Goal: Find specific page/section: Find specific page/section

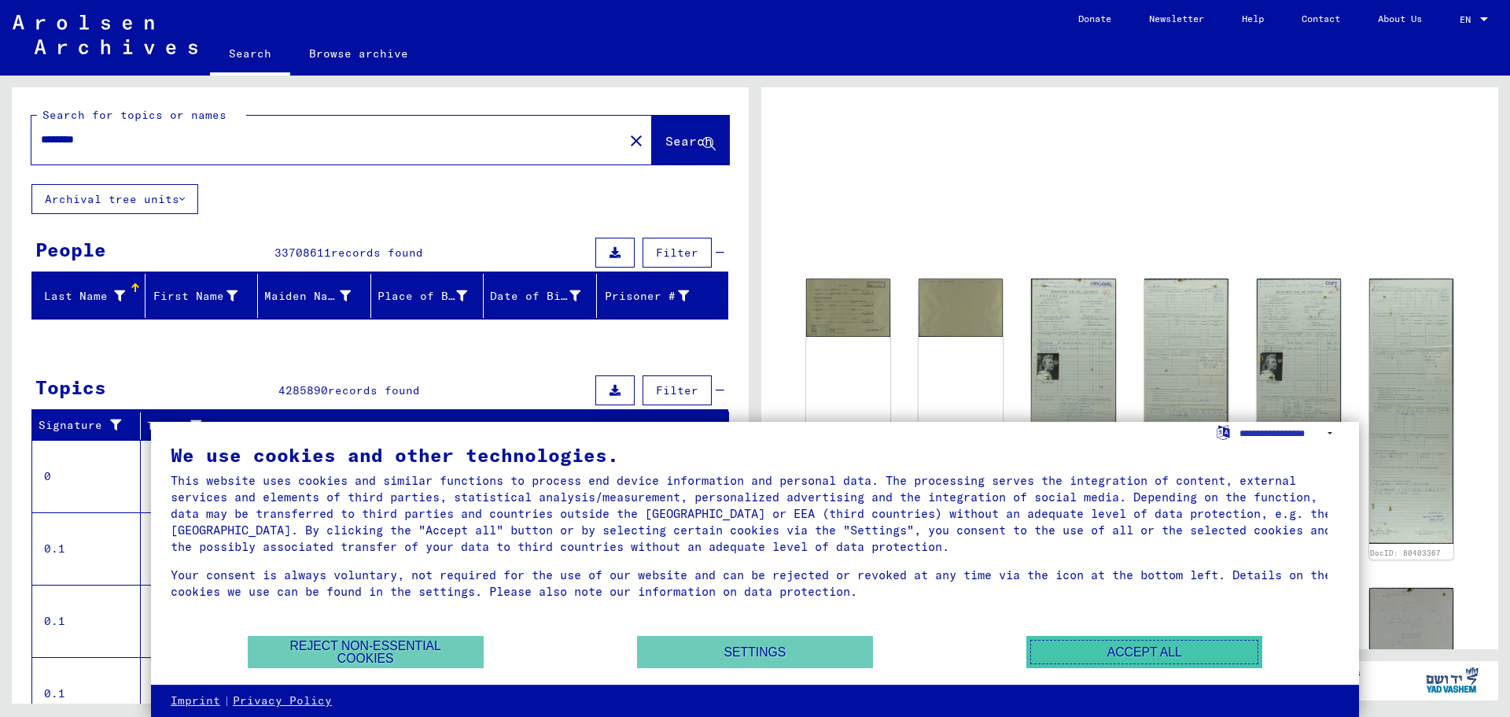
click at [1145, 654] on button "Accept all" at bounding box center [1144, 652] width 236 height 32
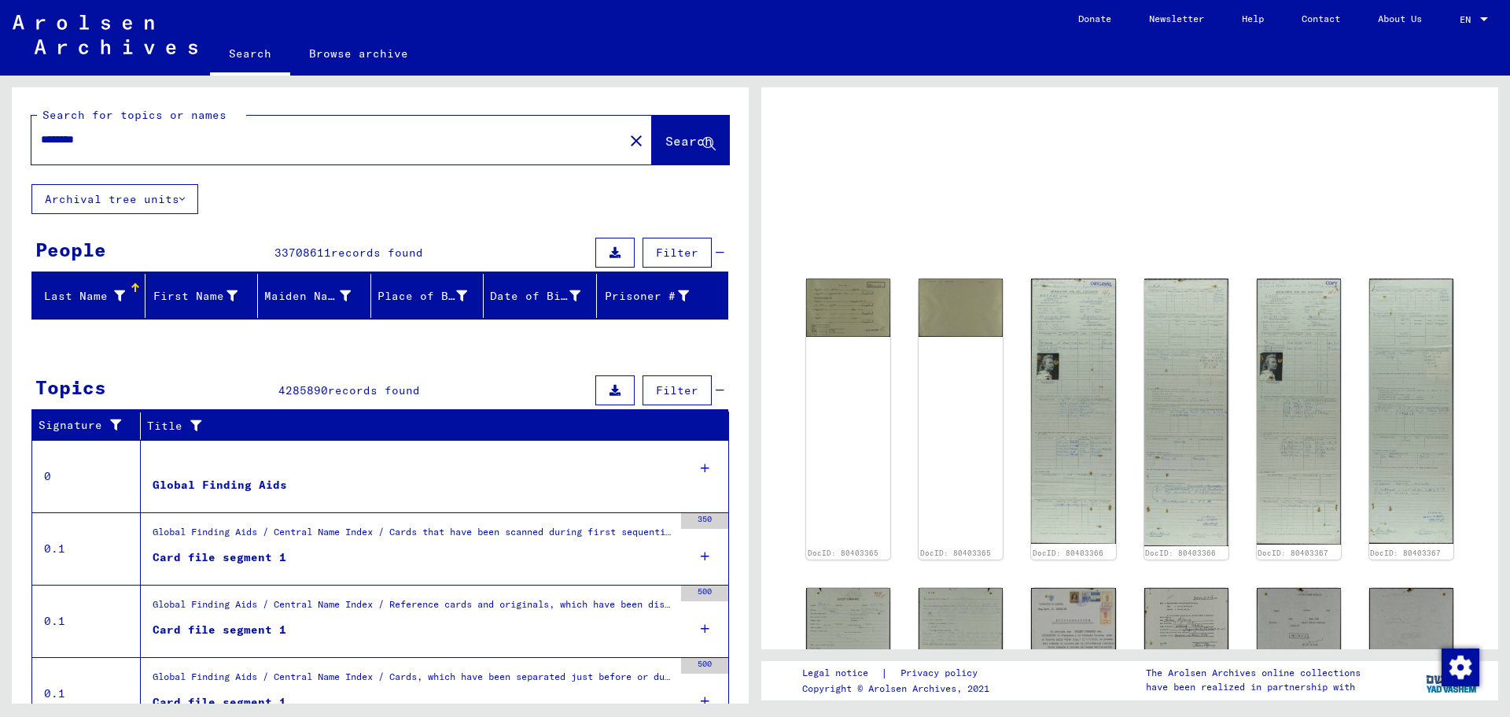
scroll to position [146, 0]
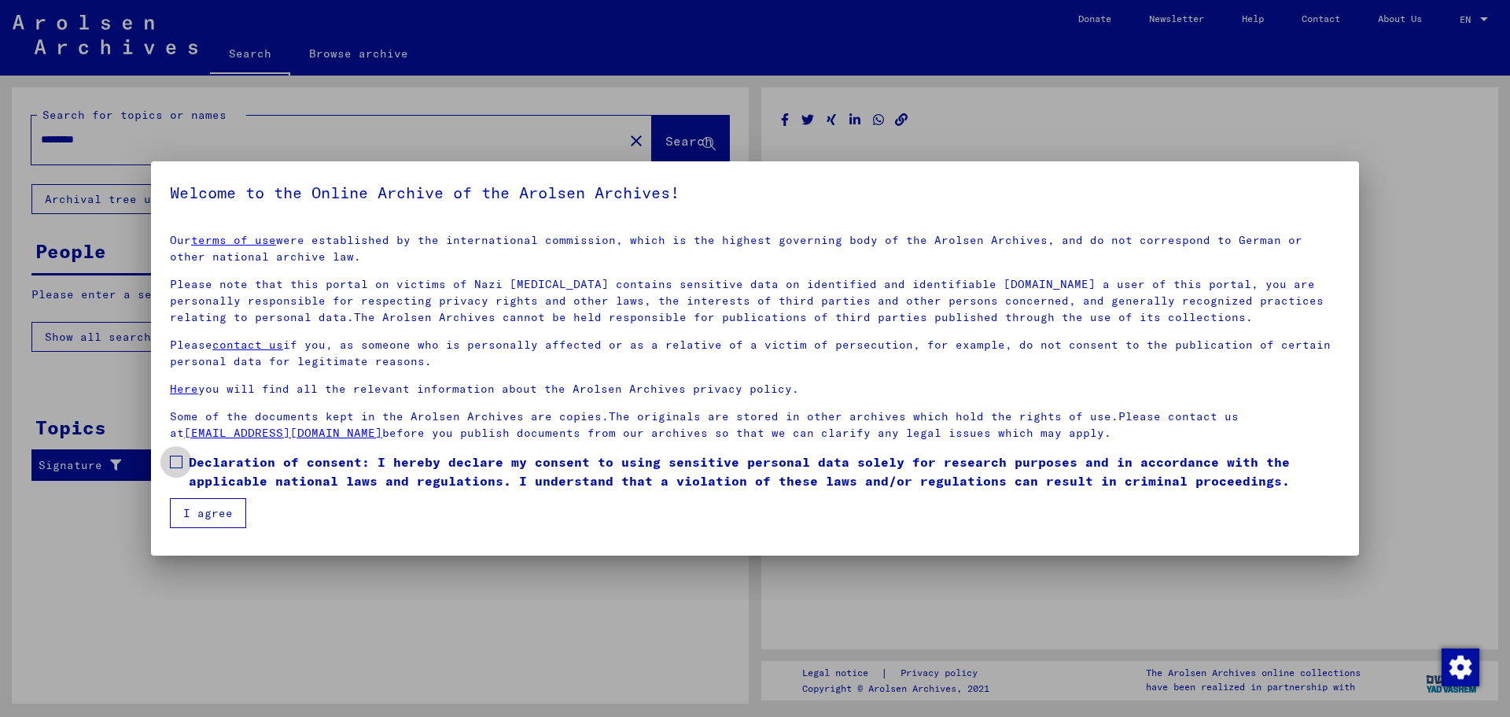
click at [186, 464] on label "Declaration of consent: I hereby declare my consent to using sensitive personal…" at bounding box center [755, 471] width 1170 height 38
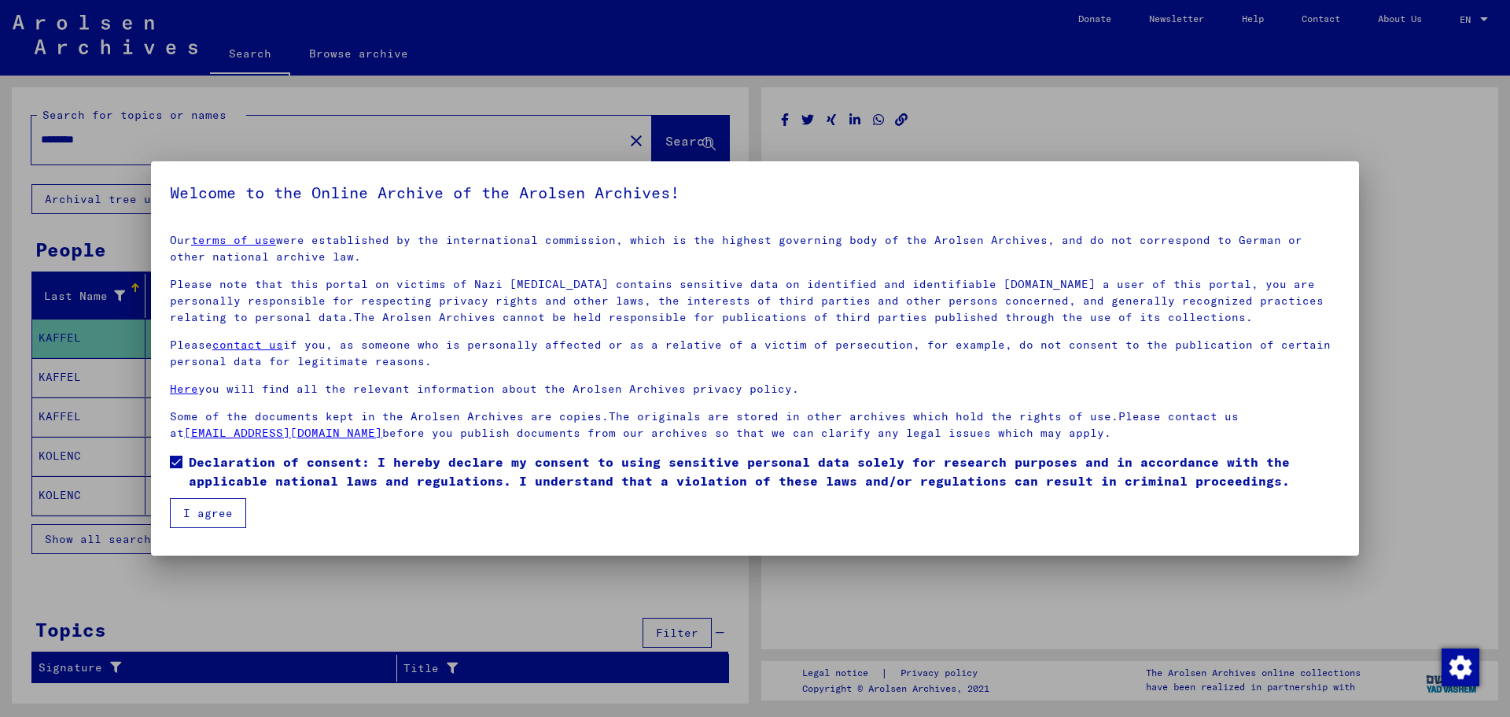
click at [203, 508] on button "I agree" at bounding box center [208, 513] width 76 height 30
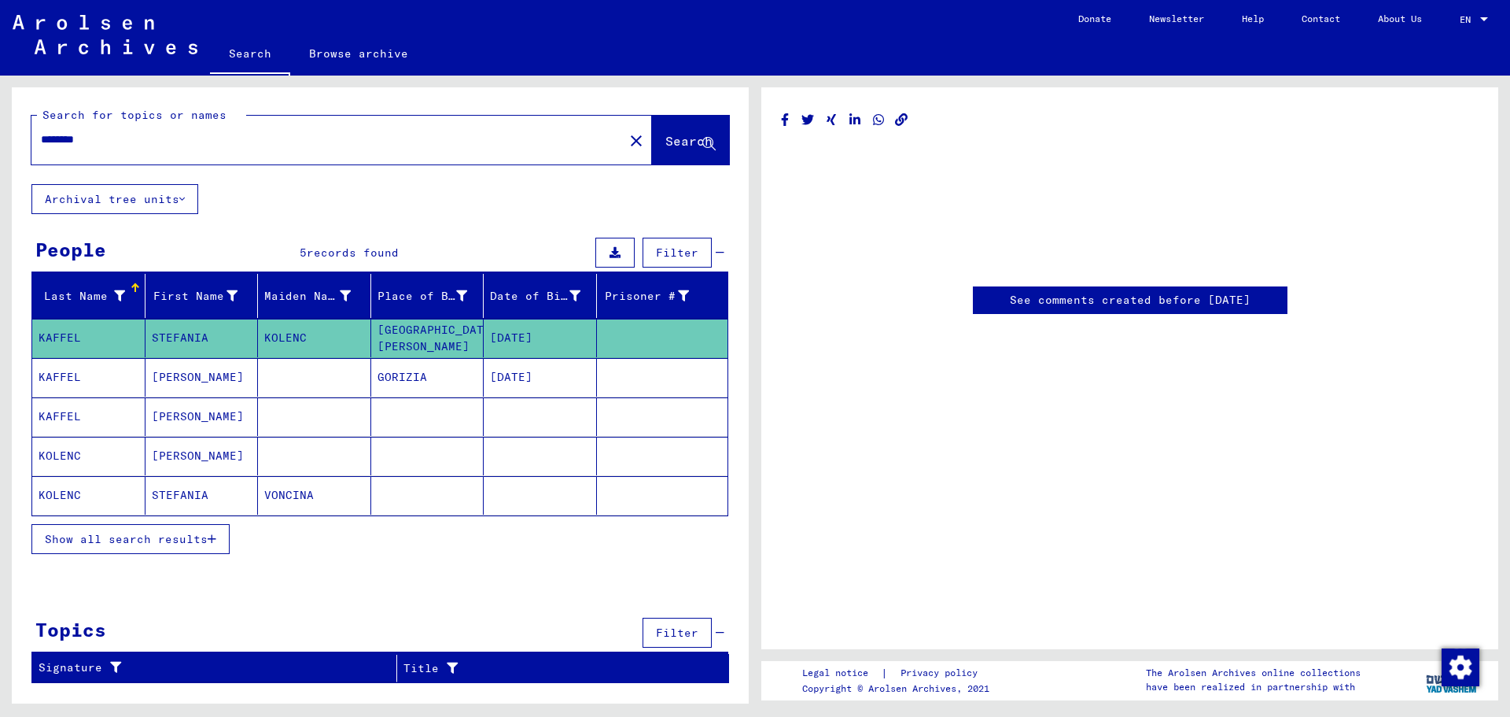
click at [521, 331] on mat-cell "[DATE]" at bounding box center [540, 338] width 113 height 39
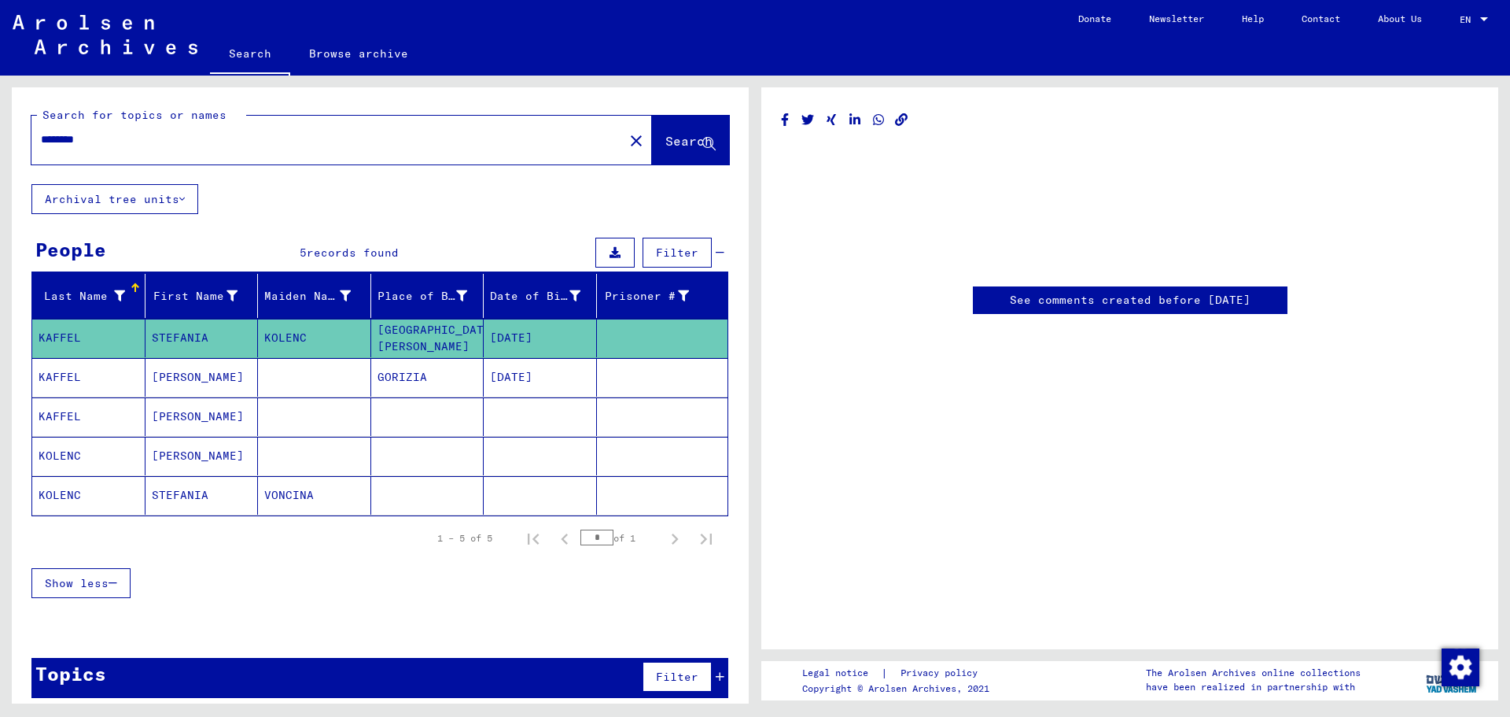
click at [70, 339] on mat-cell "KAFFEL" at bounding box center [88, 338] width 113 height 39
